Goal: Task Accomplishment & Management: Manage account settings

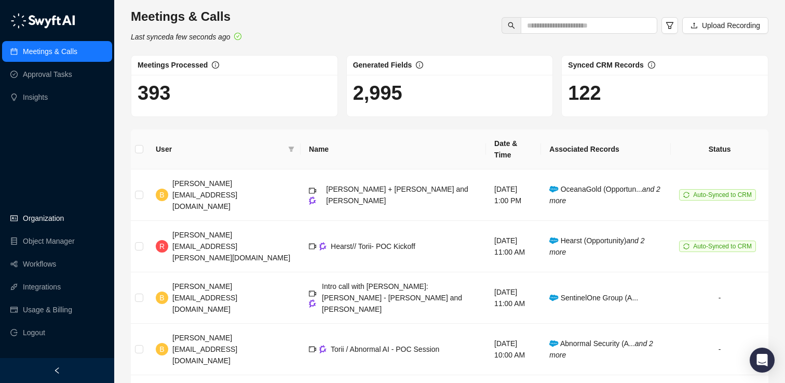
click at [54, 215] on link "Organization" at bounding box center [43, 218] width 41 height 21
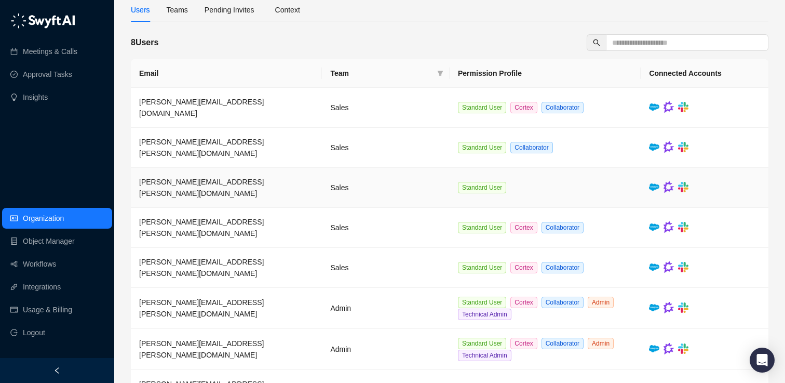
scroll to position [80, 0]
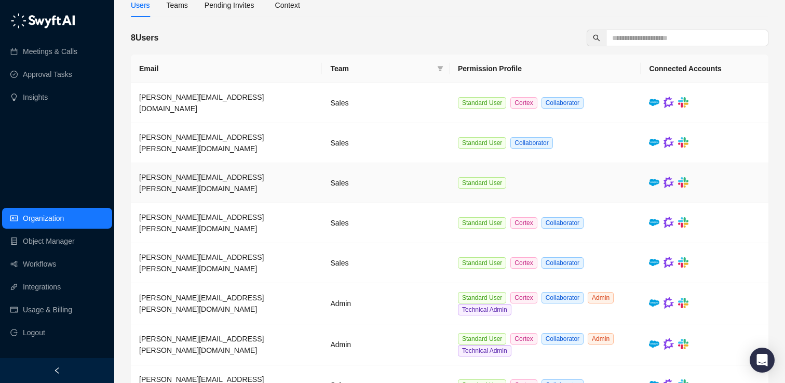
click at [265, 163] on td "[PERSON_NAME][EMAIL_ADDRESS][PERSON_NAME][DOMAIN_NAME]" at bounding box center [226, 183] width 191 height 40
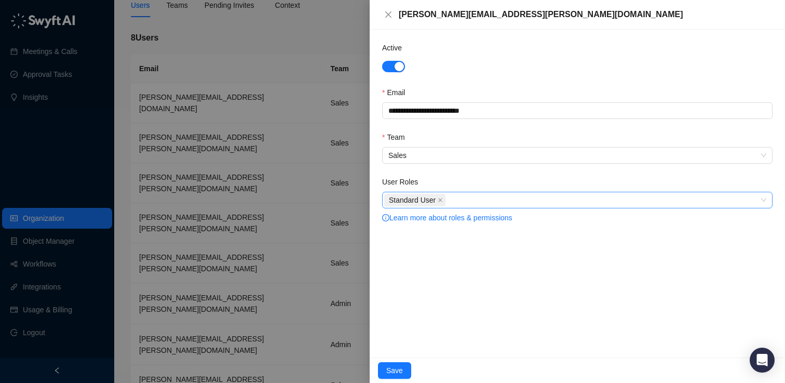
click at [476, 202] on div "Standard User" at bounding box center [571, 200] width 375 height 15
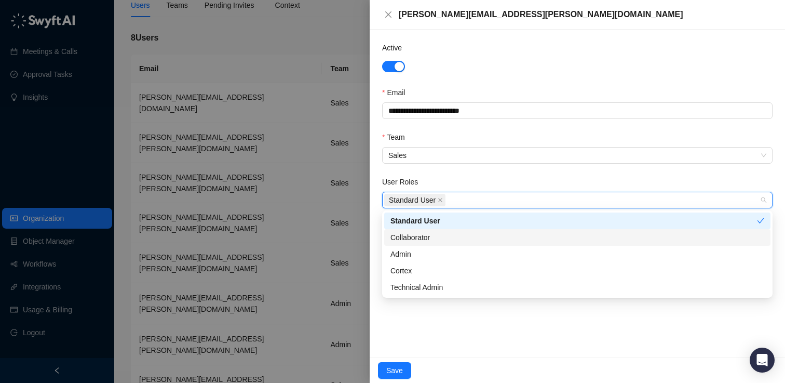
click at [437, 232] on div "Collaborator" at bounding box center [577, 237] width 374 height 11
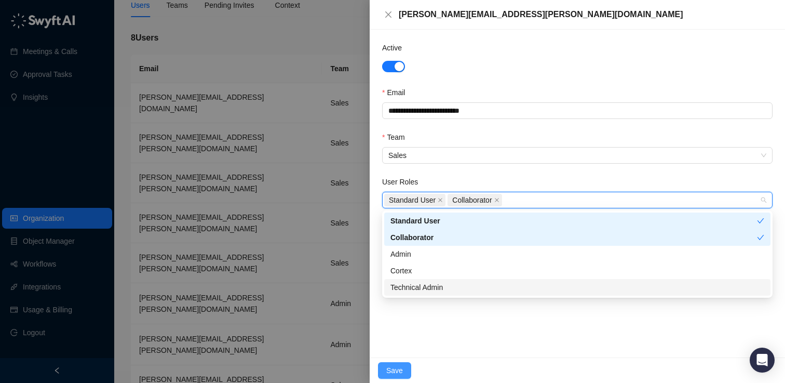
click at [400, 373] on span "Save" at bounding box center [394, 369] width 17 height 11
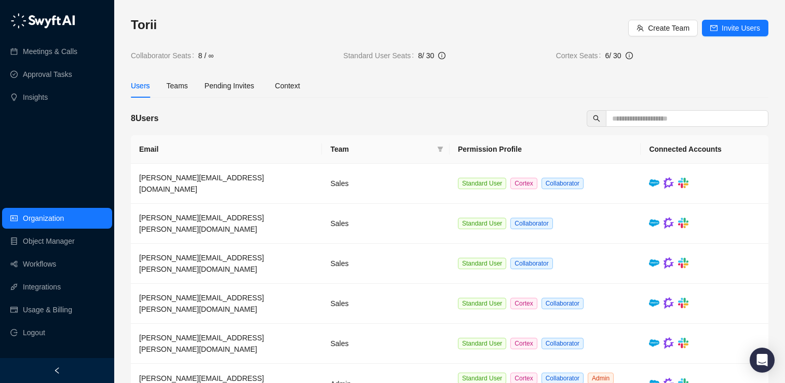
click at [290, 47] on div "Torii Create Team Invite Users Collaborator Seats 8 / ∞ Standard User Seats 8 /…" at bounding box center [450, 39] width 638 height 45
click at [273, 172] on td "[PERSON_NAME][EMAIL_ADDRESS][DOMAIN_NAME]" at bounding box center [226, 184] width 191 height 40
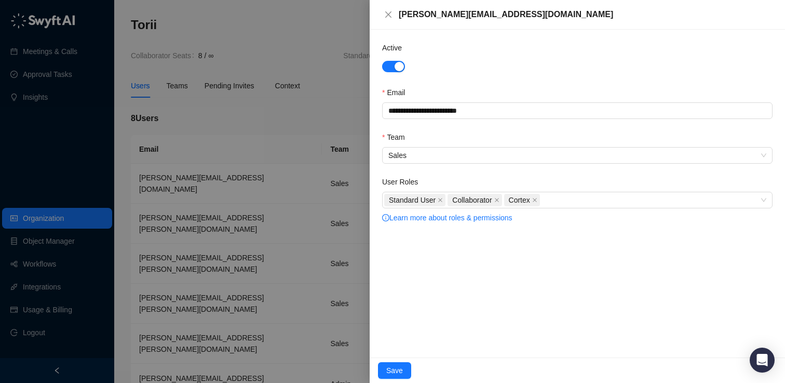
click at [269, 26] on div at bounding box center [392, 191] width 785 height 383
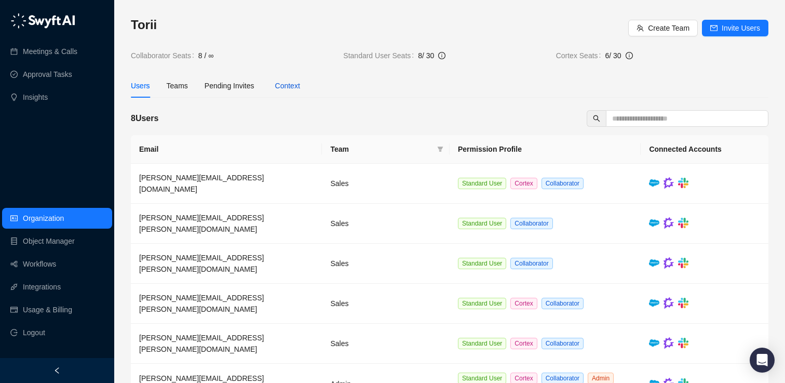
click at [297, 88] on div "Context" at bounding box center [287, 85] width 25 height 11
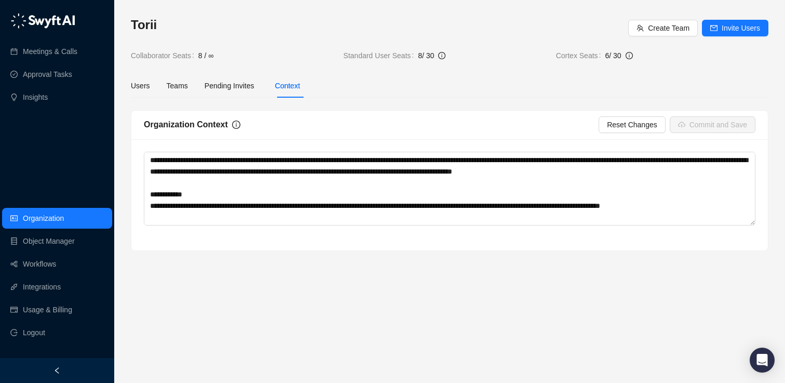
click at [230, 84] on span "Pending Invites" at bounding box center [230, 86] width 50 height 8
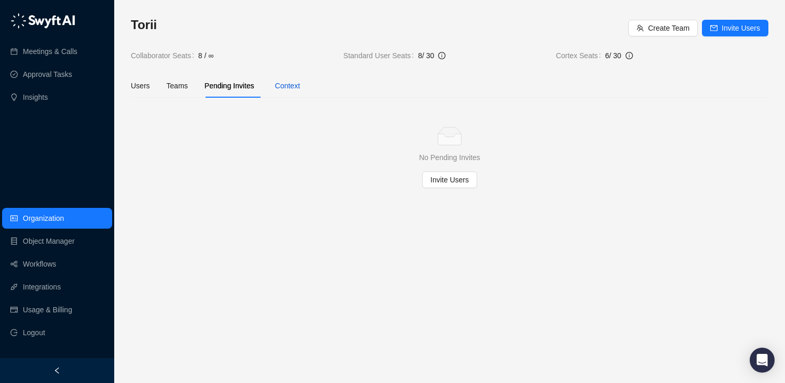
click at [292, 88] on div "Context" at bounding box center [287, 85] width 25 height 11
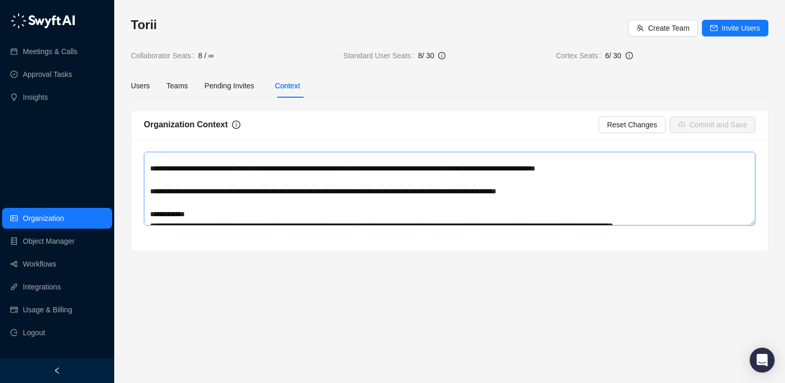
scroll to position [126, 0]
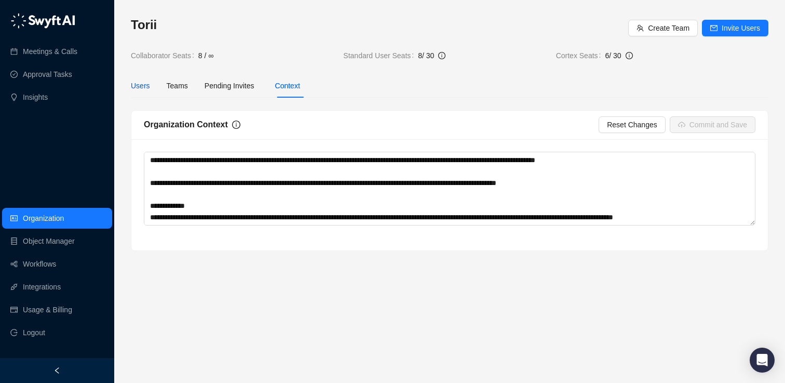
click at [139, 83] on div "Users" at bounding box center [140, 85] width 19 height 11
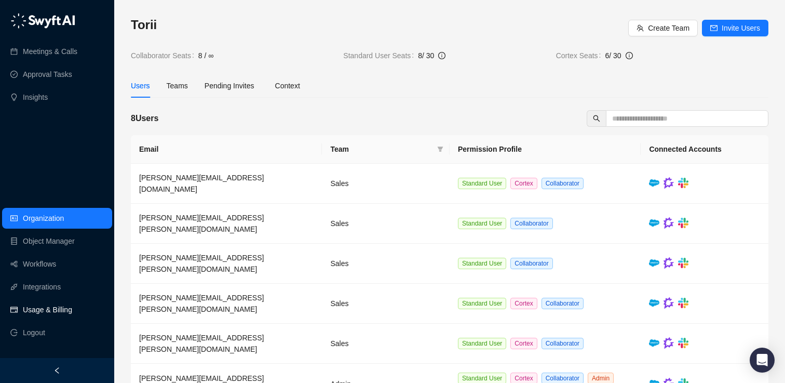
click at [38, 306] on link "Usage & Billing" at bounding box center [47, 309] width 49 height 21
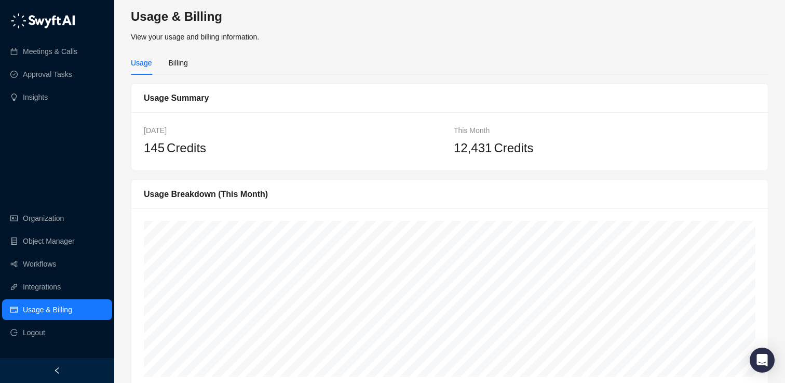
scroll to position [15, 0]
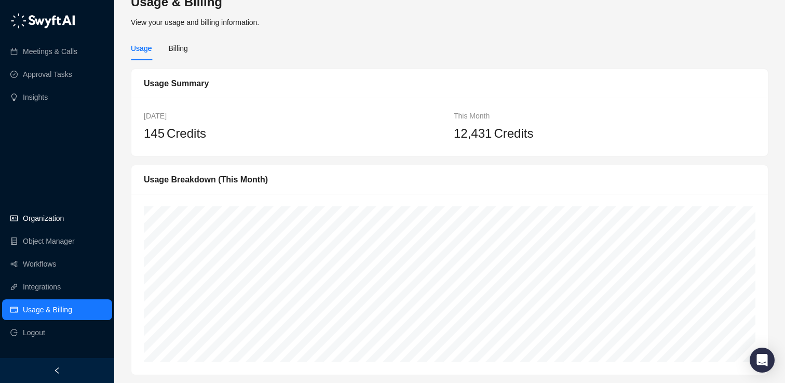
click at [45, 213] on link "Organization" at bounding box center [43, 218] width 41 height 21
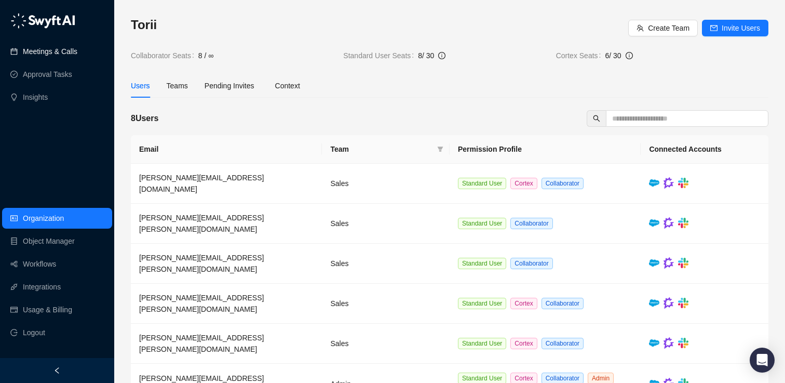
click at [65, 44] on link "Meetings & Calls" at bounding box center [50, 51] width 55 height 21
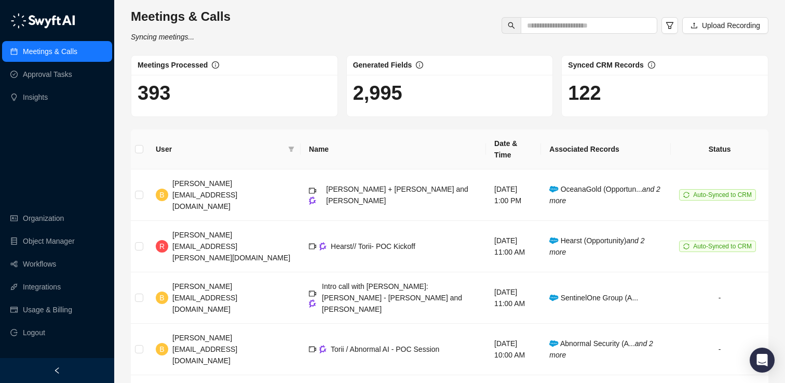
click at [271, 31] on div "Meetings & Calls Syncing meetings... Upload Recording" at bounding box center [450, 25] width 644 height 34
